Goal: Register for event/course

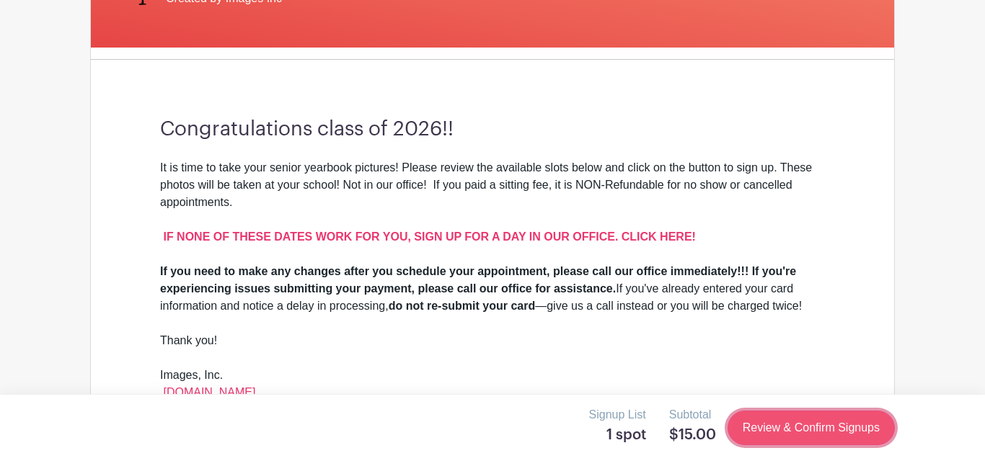
click at [823, 412] on link "Review & Confirm Signups" at bounding box center [810, 428] width 167 height 35
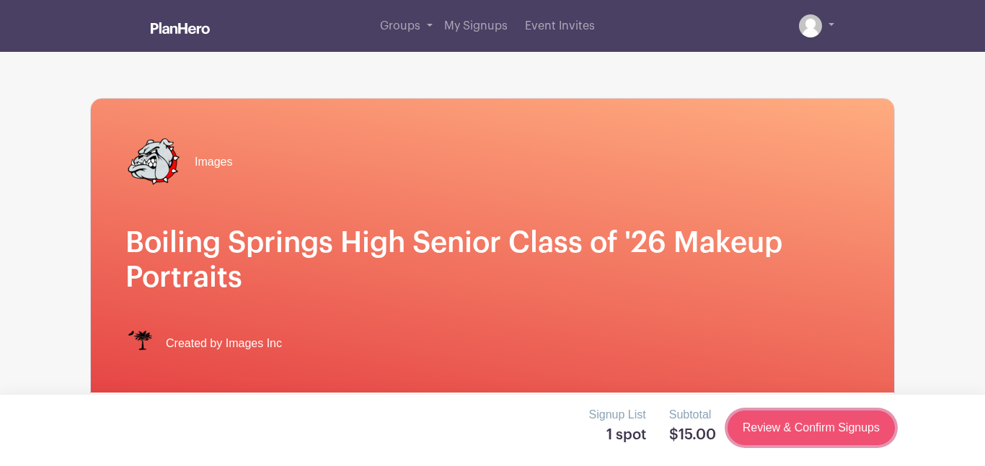
click at [825, 420] on link "Review & Confirm Signups" at bounding box center [810, 428] width 167 height 35
click at [846, 414] on link "Review & Confirm Signups" at bounding box center [810, 428] width 167 height 35
click at [843, 412] on link "Review & Confirm Signups" at bounding box center [810, 428] width 167 height 35
click at [843, 415] on link "Review & Confirm Signups" at bounding box center [810, 428] width 167 height 35
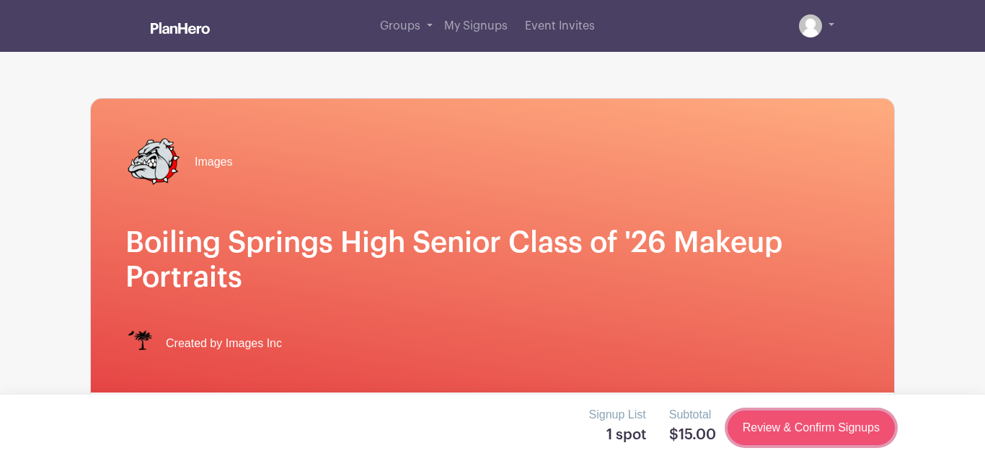
click at [825, 413] on link "Review & Confirm Signups" at bounding box center [810, 428] width 167 height 35
click at [822, 419] on link "Review & Confirm Signups" at bounding box center [810, 428] width 167 height 35
click at [768, 434] on link "Review & Confirm Signups" at bounding box center [810, 428] width 167 height 35
